Goal: Task Accomplishment & Management: Use online tool/utility

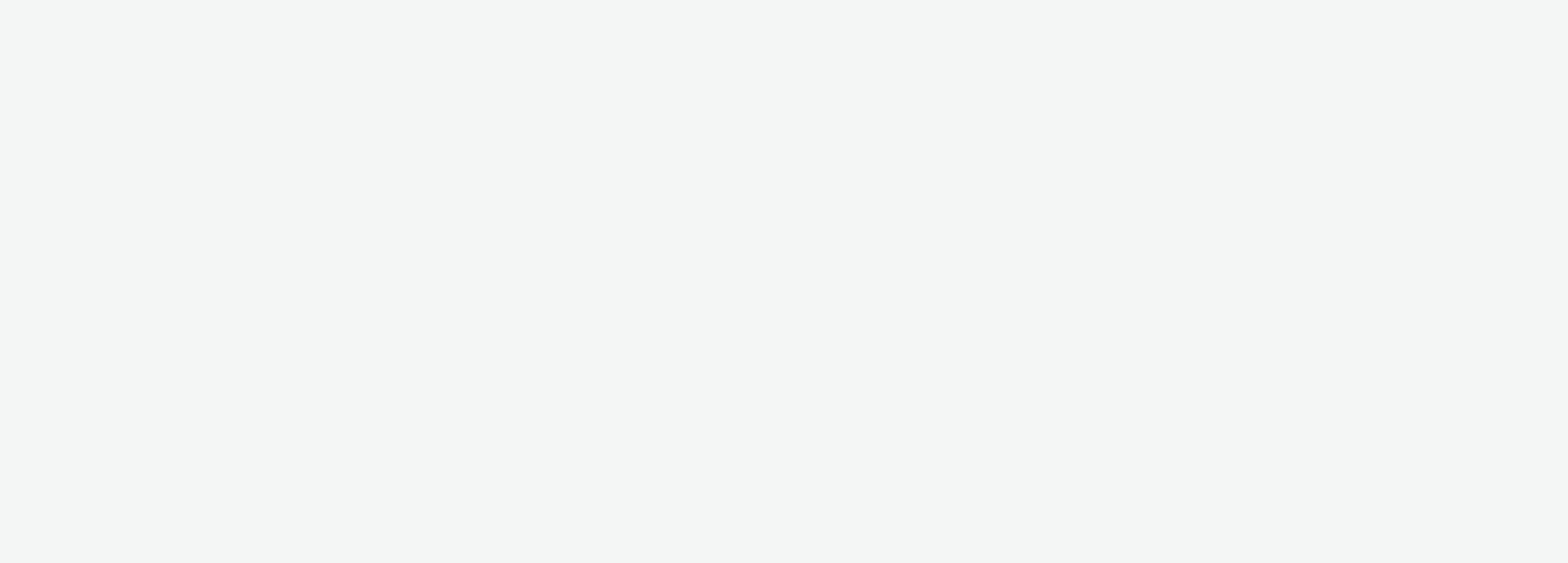
select select "d57a0b46-ef33-4938-977b-e6d07593e41f"
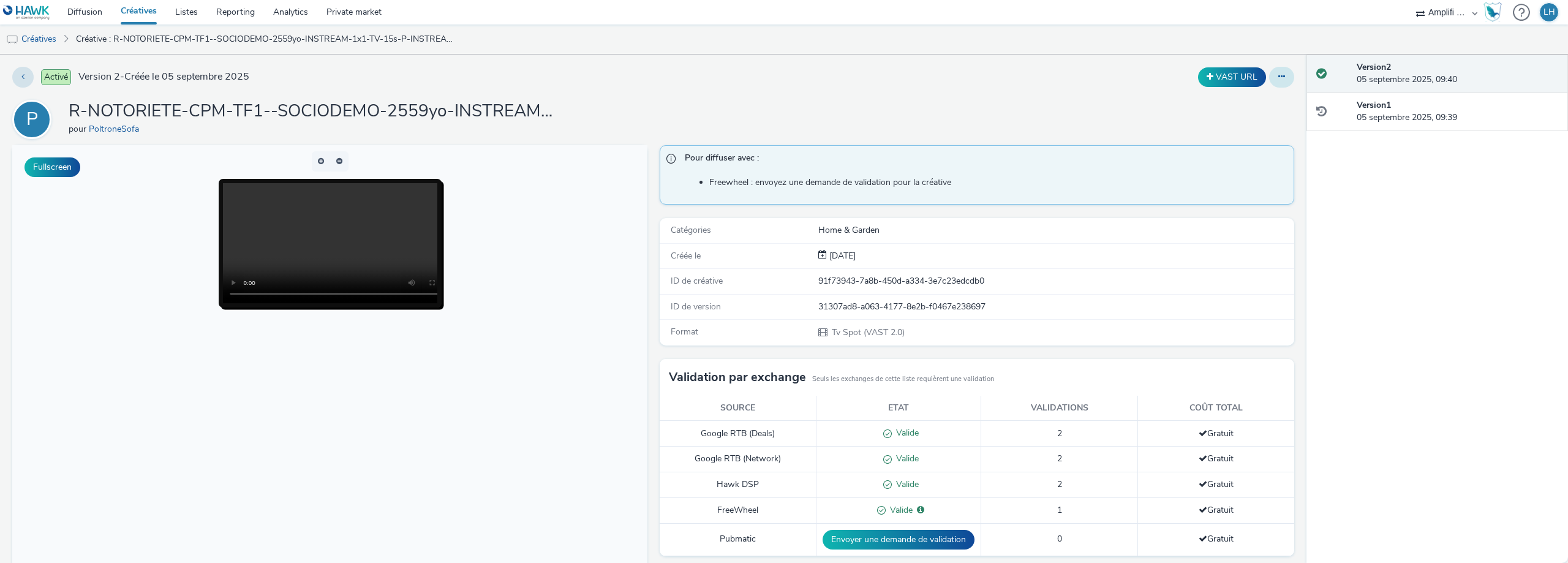
click at [1278, 78] on icon at bounding box center [1281, 76] width 6 height 8
click at [1249, 101] on link "Modifier" at bounding box center [1248, 101] width 92 height 25
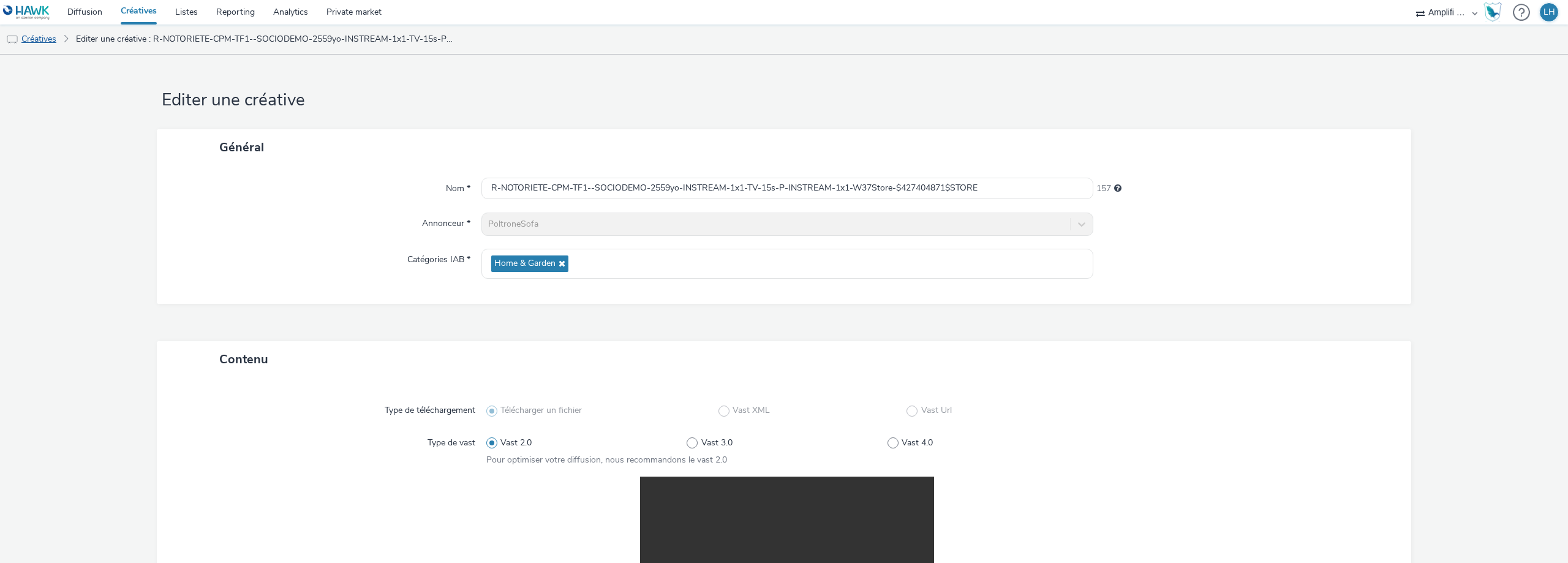
click at [34, 38] on link "Créatives" at bounding box center [31, 39] width 62 height 29
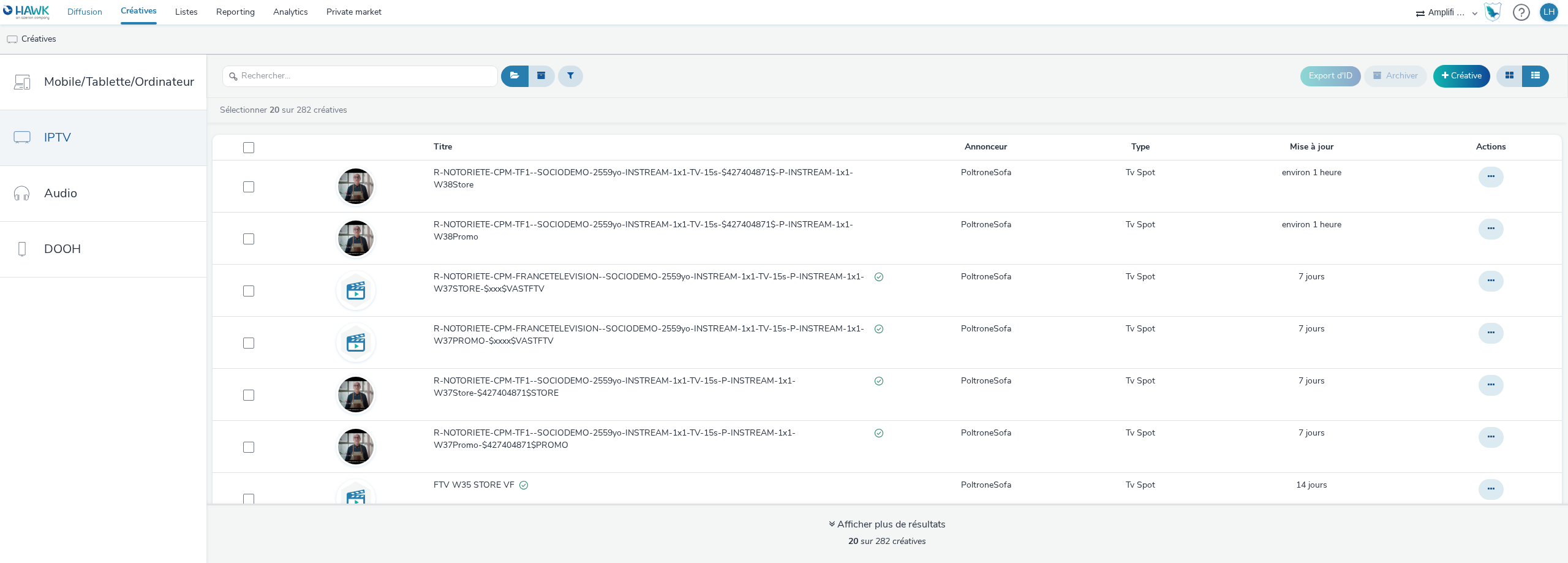
click at [89, 14] on link "Diffusion" at bounding box center [85, 12] width 53 height 25
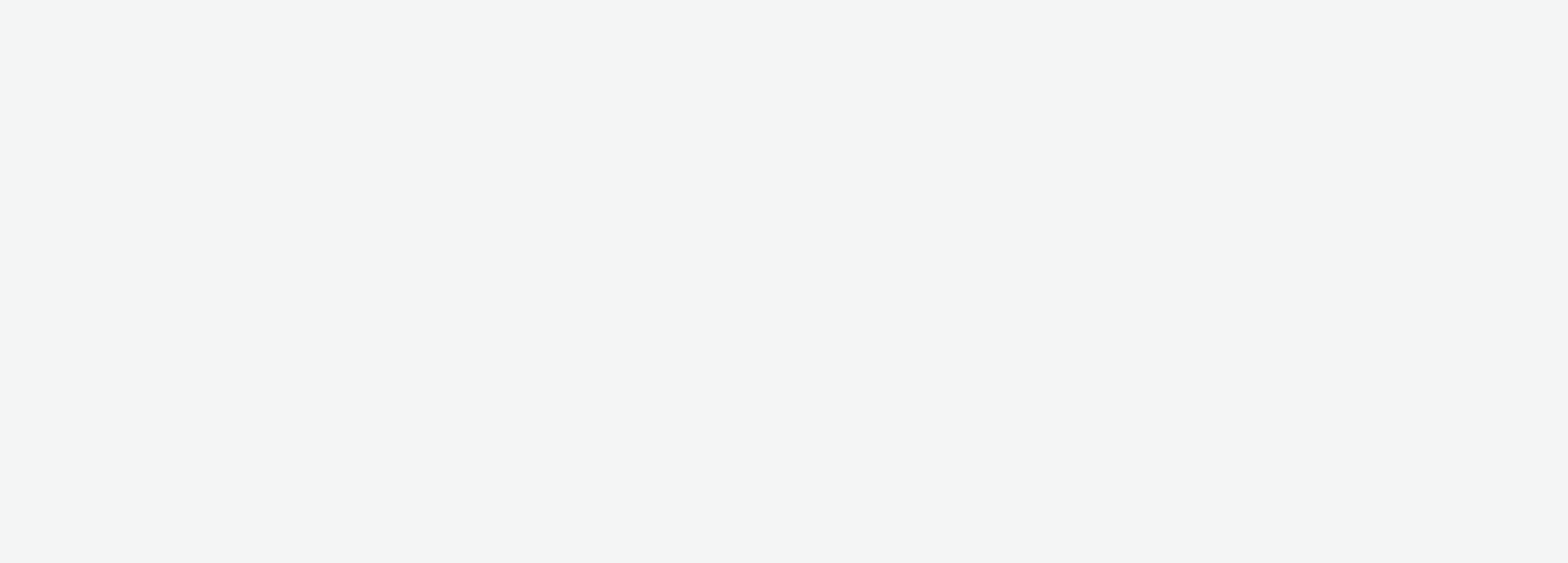
select select "d57a0b46-ef33-4938-977b-e6d07593e41f"
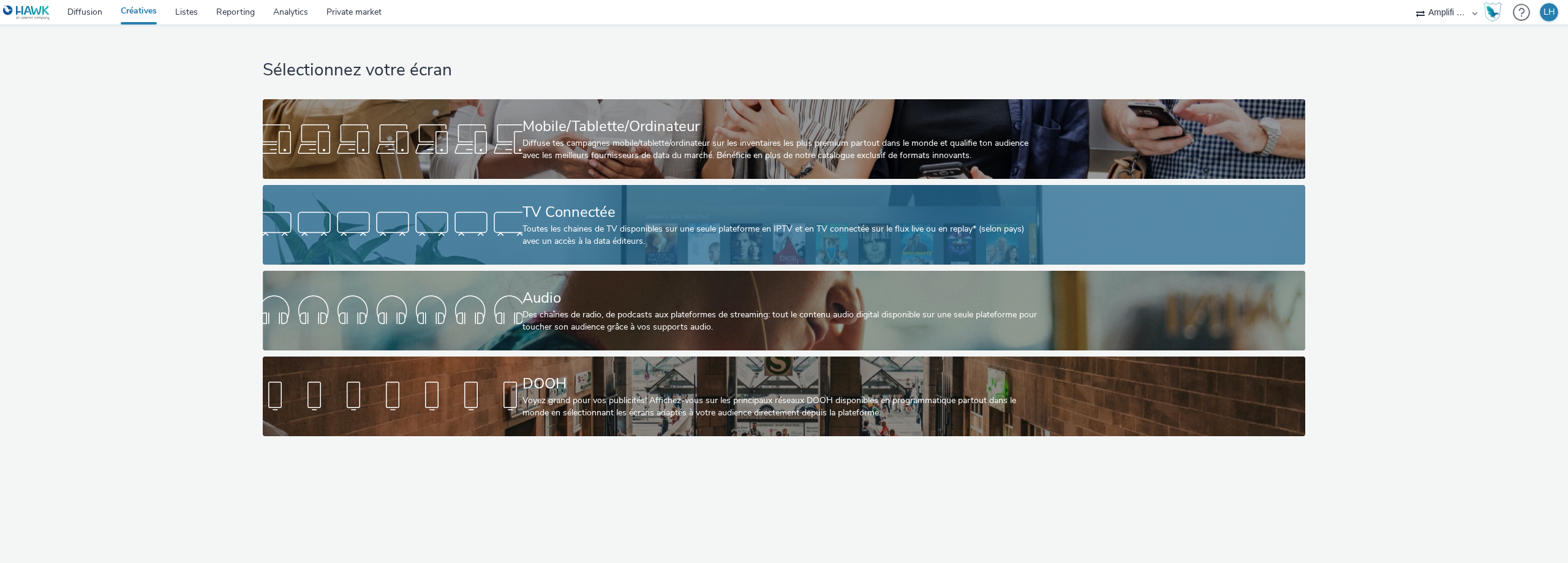
click at [531, 222] on div "TV Connectée" at bounding box center [781, 212] width 518 height 21
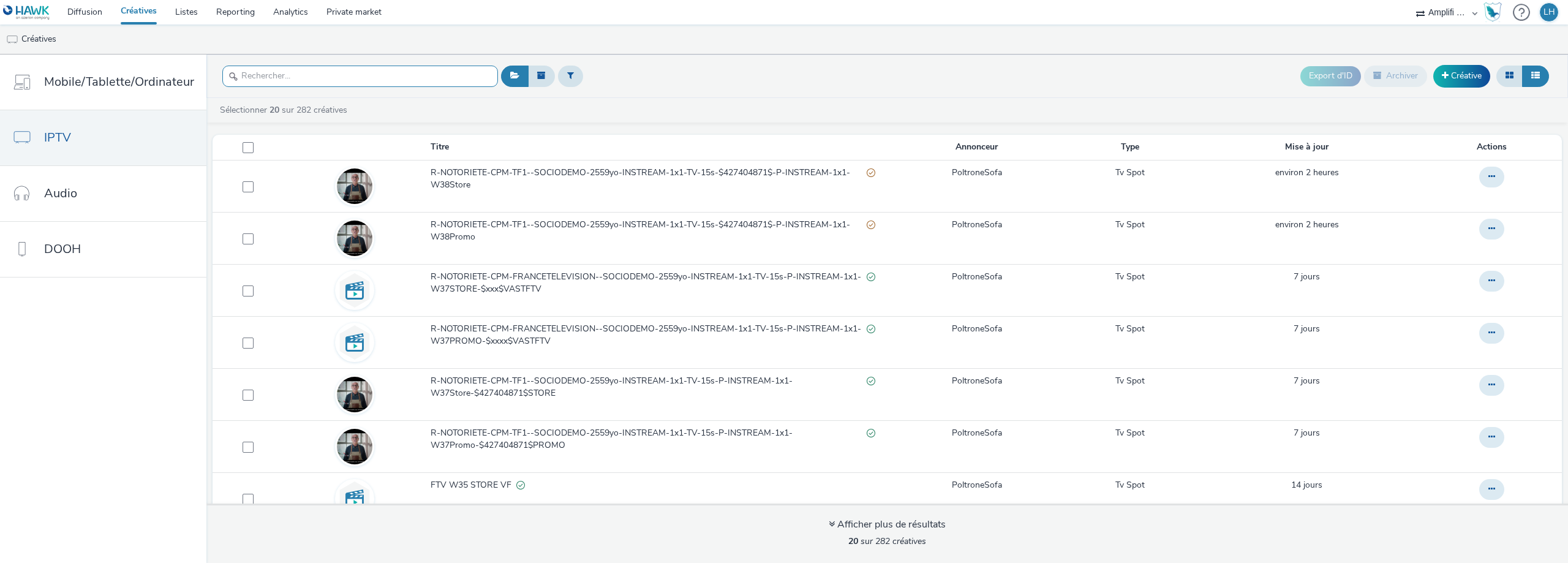
click at [371, 87] on input "text" at bounding box center [361, 76] width 276 height 21
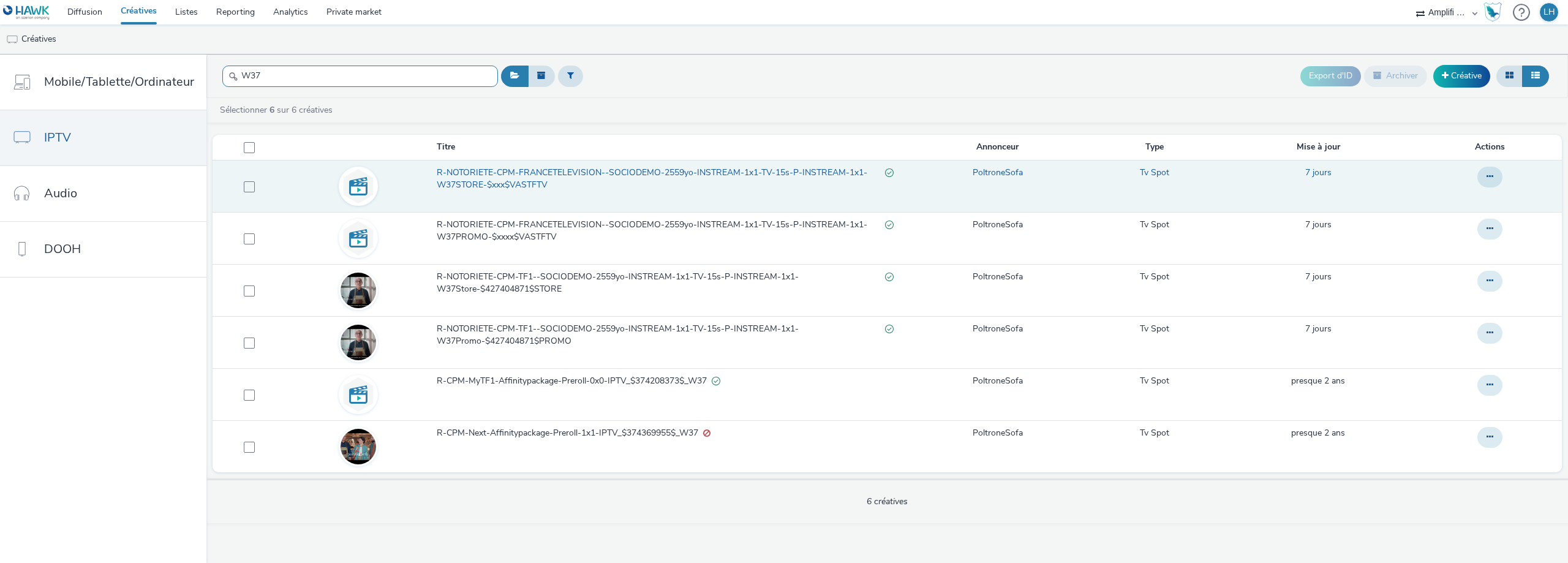
type input "W37"
click at [492, 187] on span "R-NOTORIETE-CPM-FRANCETELEVISION--SOCIODEMO-2559yo-INSTREAM-1x1-TV-15s-P-INSTRE…" at bounding box center [660, 179] width 448 height 26
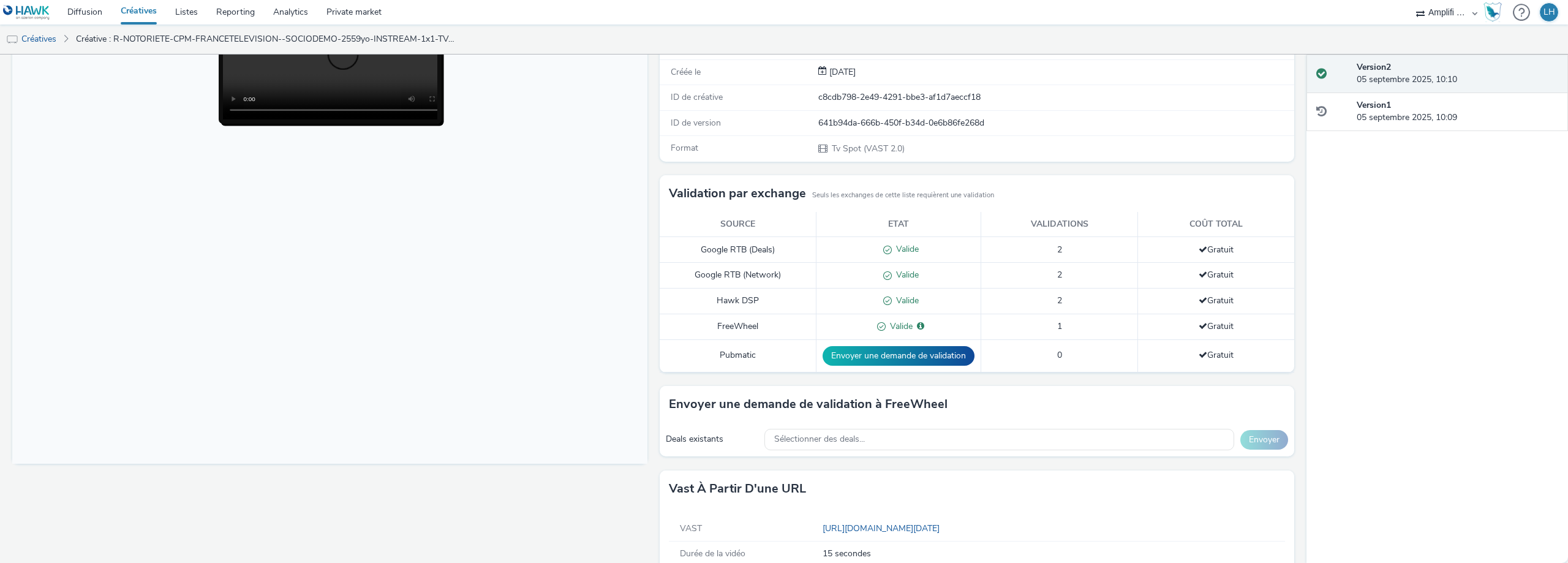
scroll to position [211, 0]
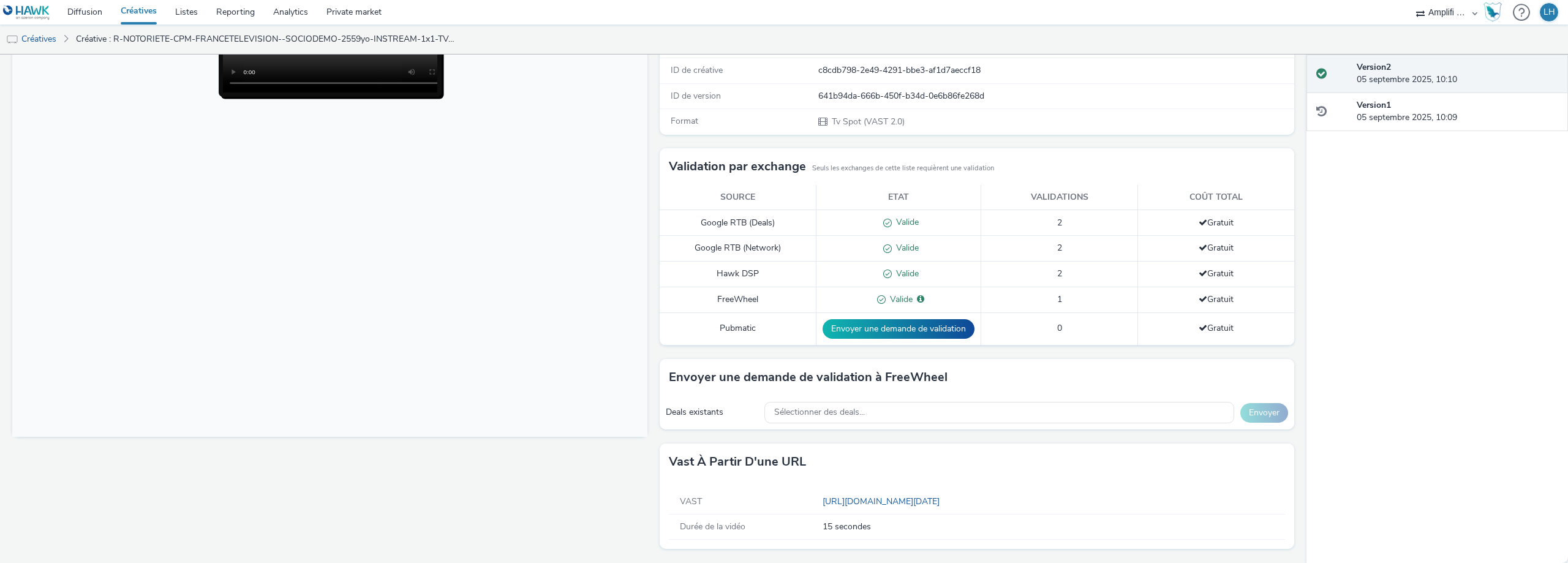
drag, startPoint x: 1223, startPoint y: 499, endPoint x: 808, endPoint y: 499, distance: 415.0
click at [808, 499] on div "VAST https://videos-pub.ftv-publicite.fr/media/creations/69900/50951/dan_poltro…" at bounding box center [977, 502] width 617 height 26
copy div "https://videos-pub.ftv-publicite.fr/media/creations/69900/50951/dan_poltrone_w3…"
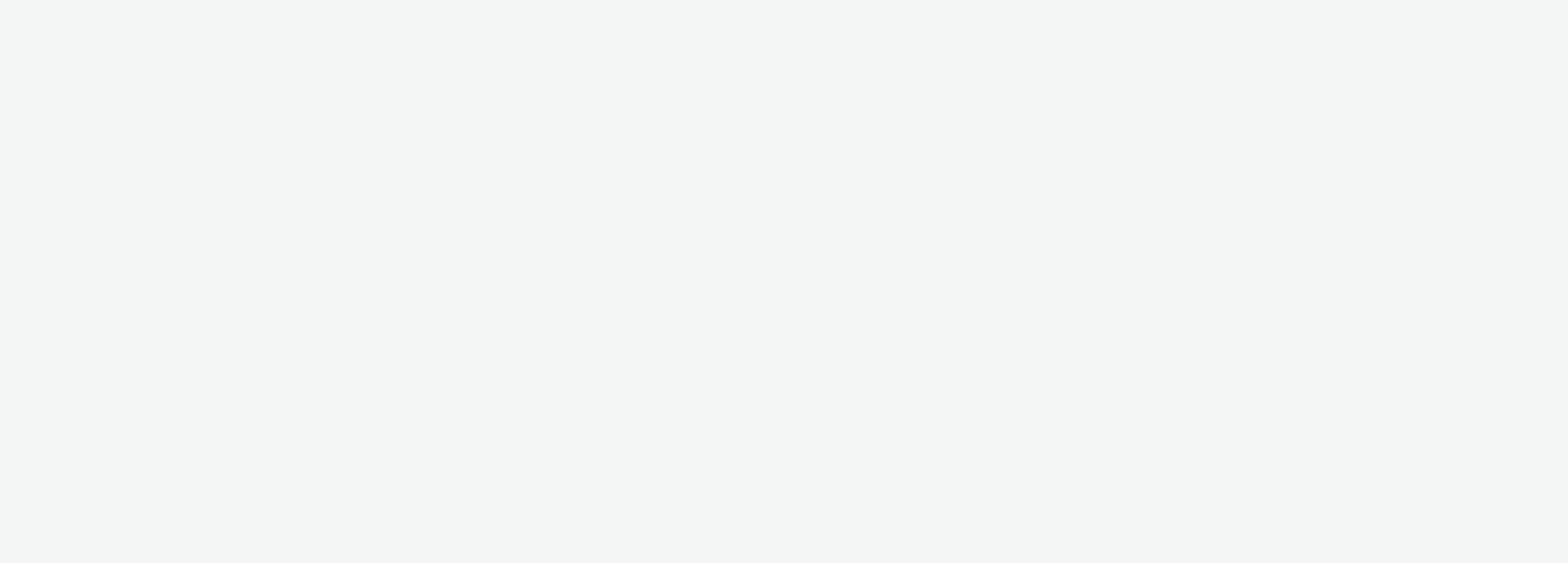
select select "d57a0b46-ef33-4938-977b-e6d07593e41f"
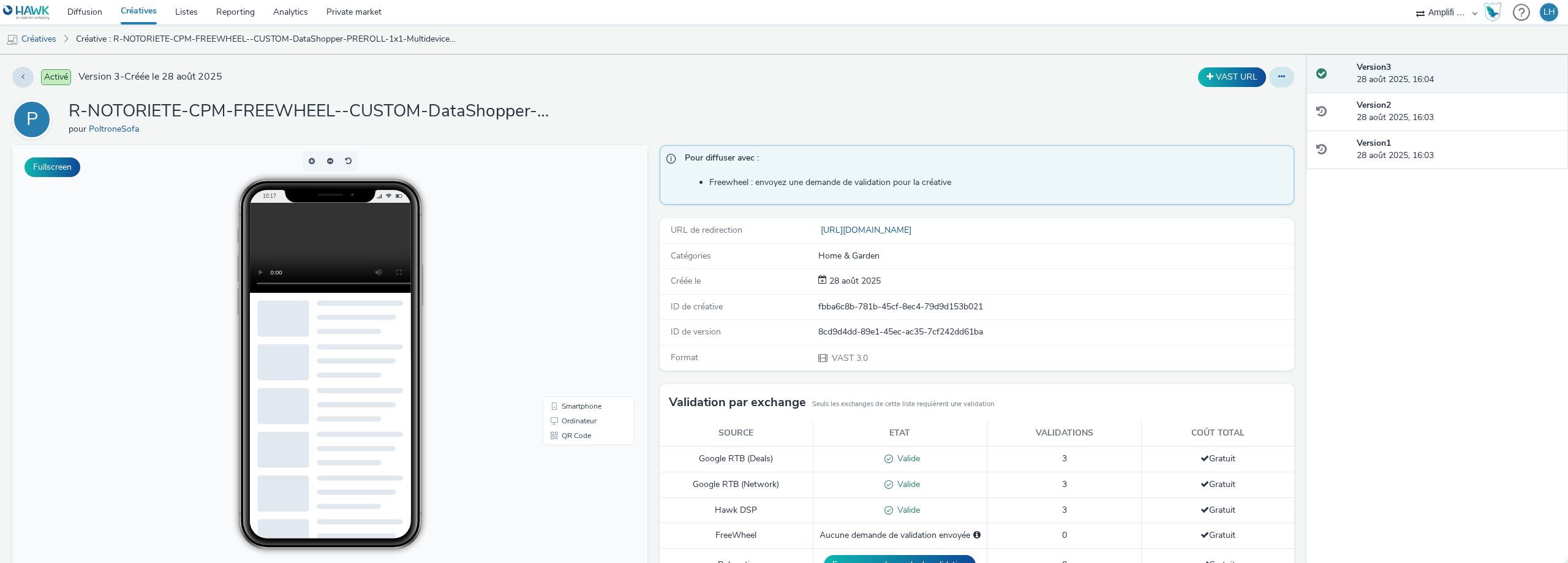
click at [1269, 81] on button at bounding box center [1281, 77] width 26 height 21
click at [1032, 111] on div "P R-NOTORIETE-CPM-FREEWHEEL--CUSTOM-DataShopper-PREROLL-1x1-Multidevice-15s-P-P…" at bounding box center [653, 119] width 1281 height 39
click at [47, 42] on link "Créatives" at bounding box center [31, 39] width 62 height 29
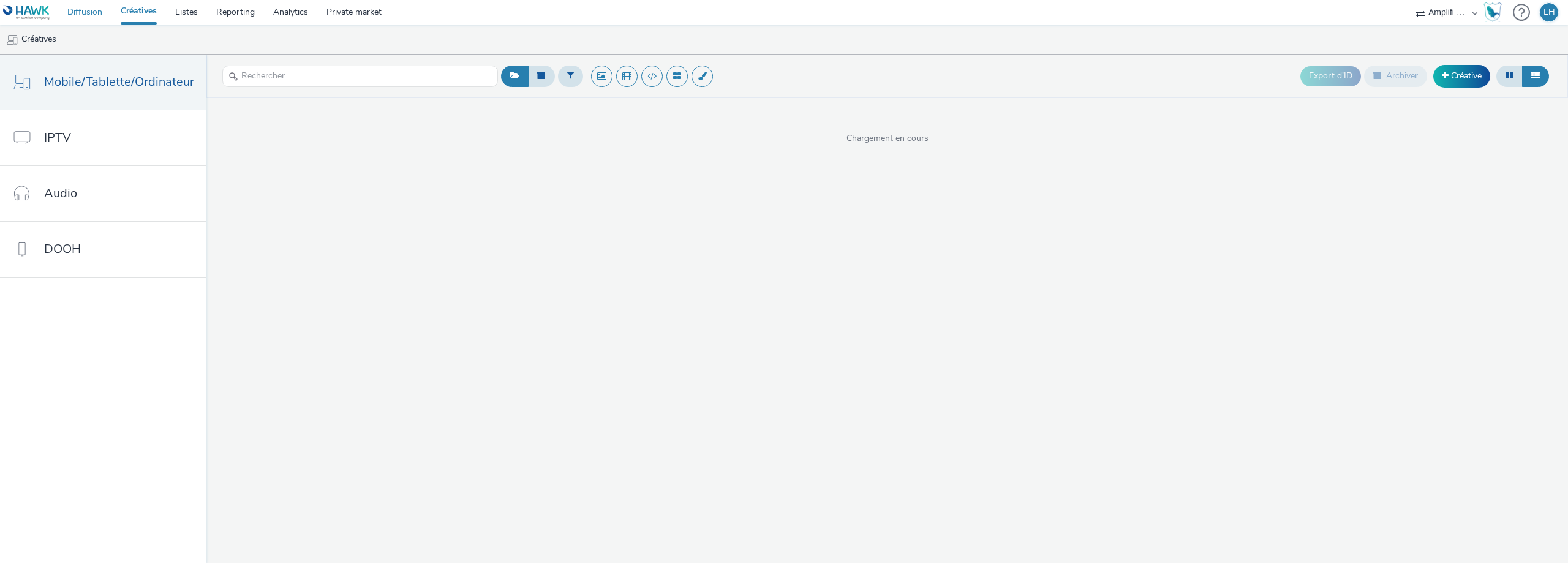
click at [97, 10] on link "Diffusion" at bounding box center [85, 12] width 53 height 25
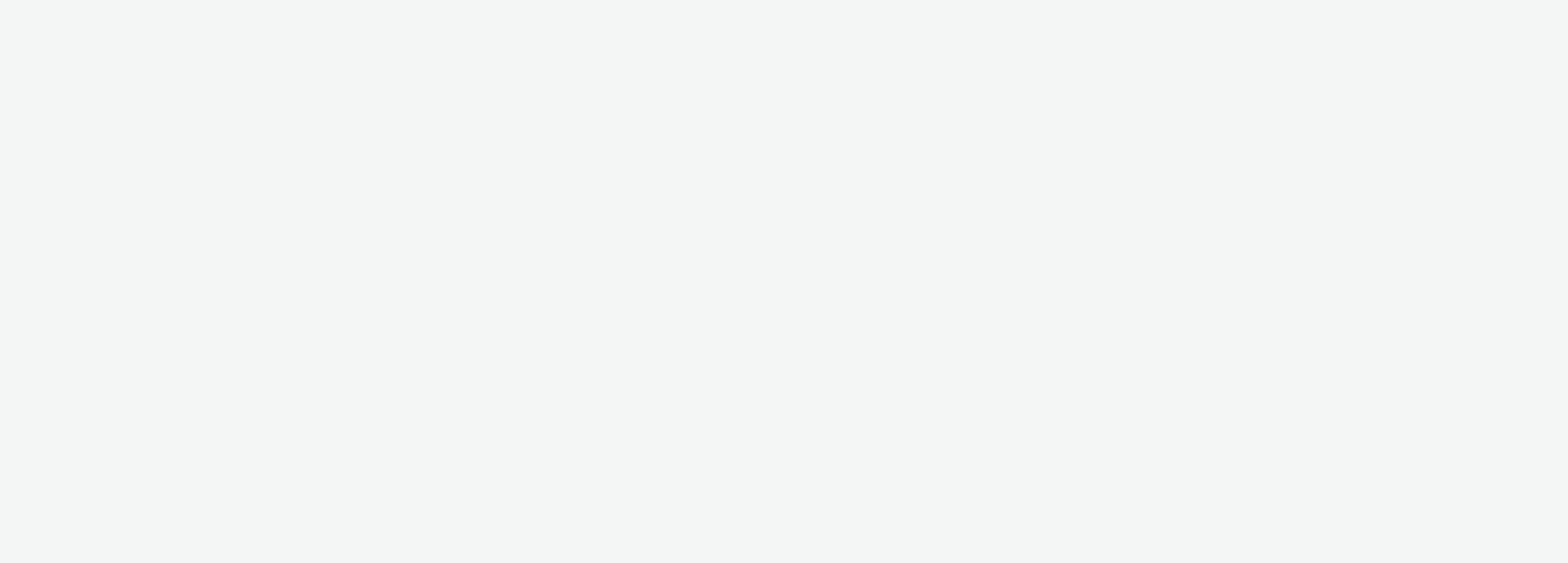
select select "d57a0b46-ef33-4938-977b-e6d07593e41f"
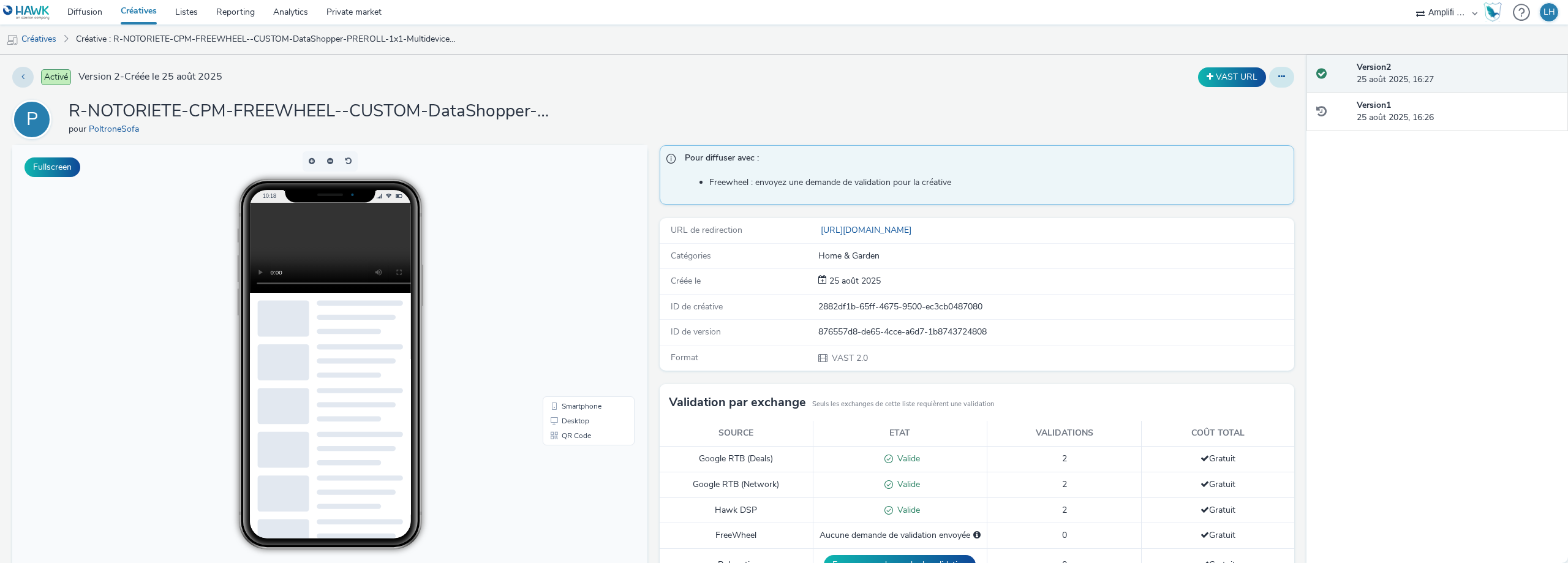
click at [1278, 76] on icon at bounding box center [1281, 76] width 6 height 8
click at [1243, 107] on link "Modifier" at bounding box center [1248, 101] width 92 height 25
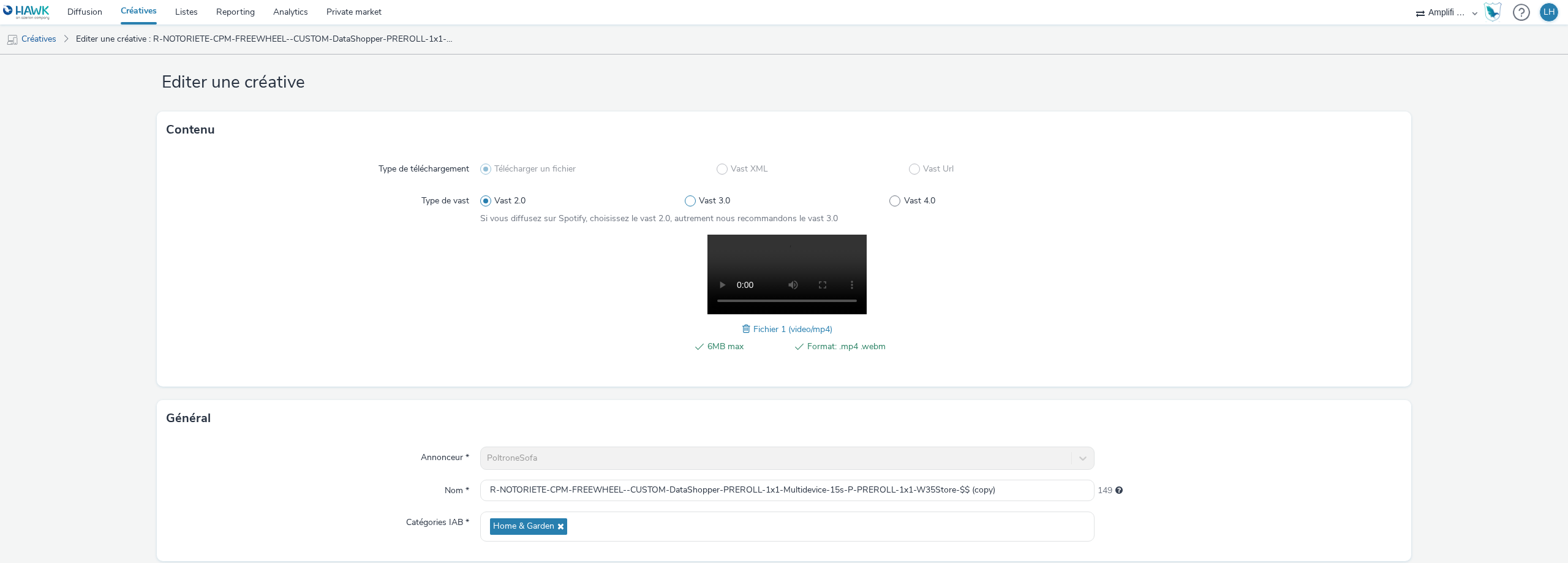
scroll to position [263, 0]
